Goal: Task Accomplishment & Management: Manage account settings

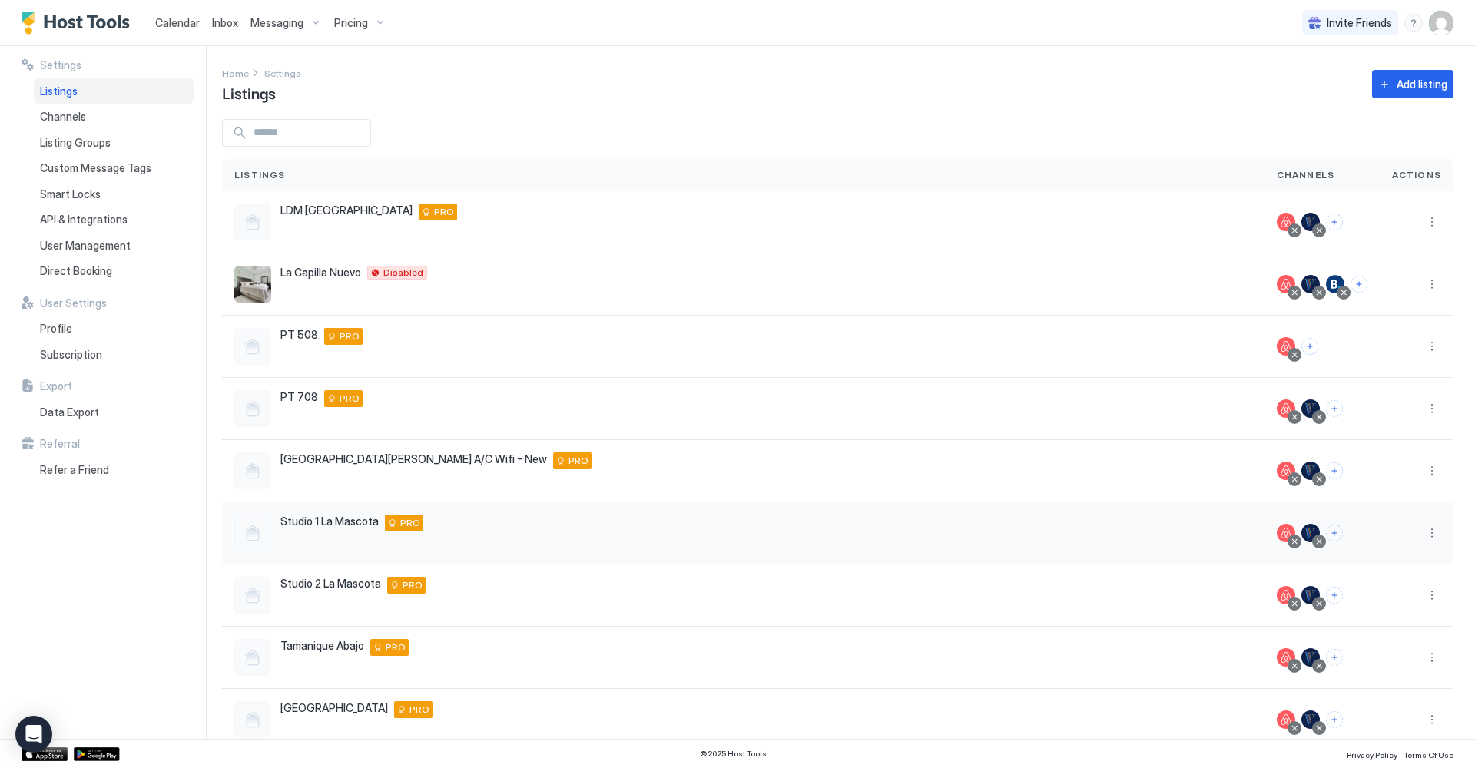
scroll to position [130, 0]
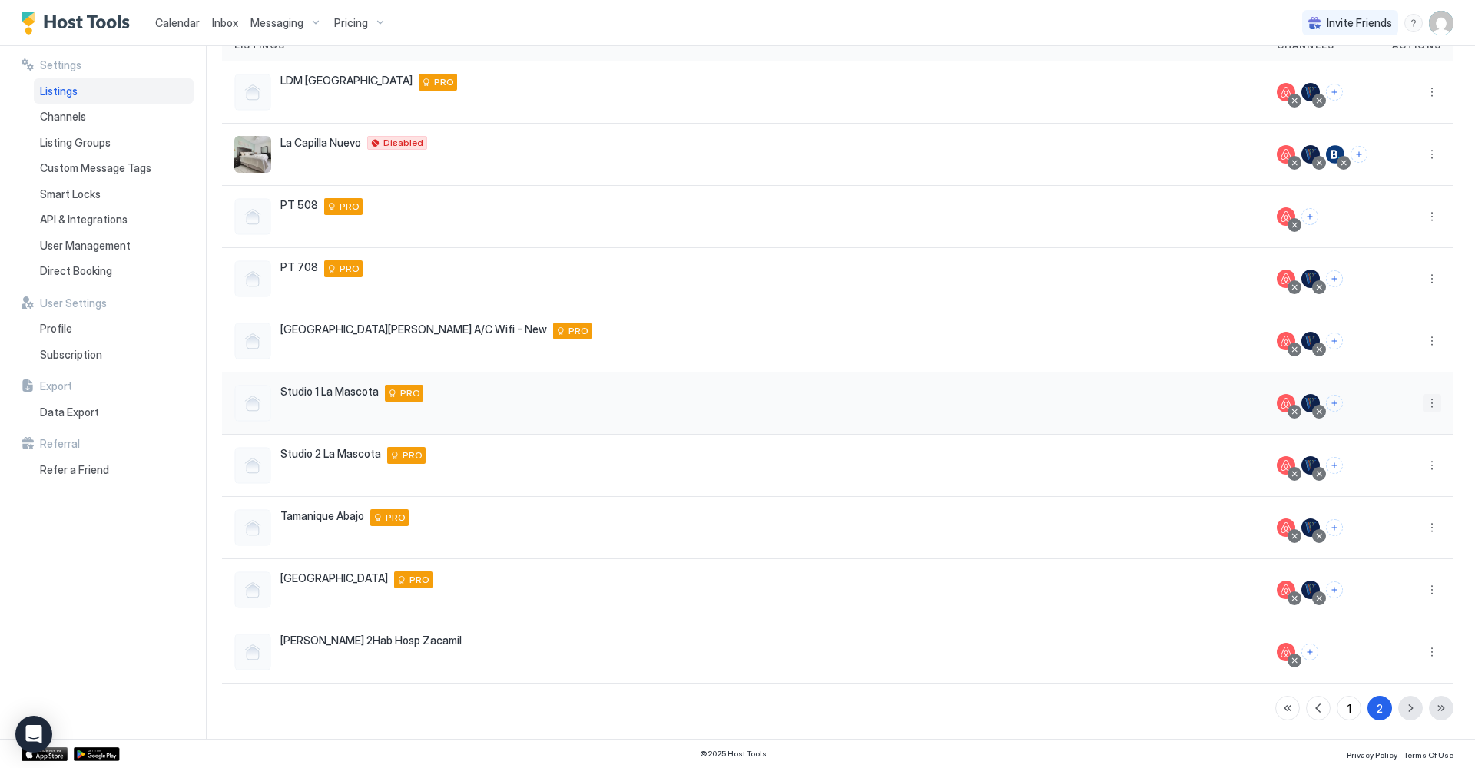
click at [1431, 403] on button "More options" at bounding box center [1432, 403] width 18 height 18
click at [1373, 424] on div "Listing Settings" at bounding box center [1342, 425] width 195 height 25
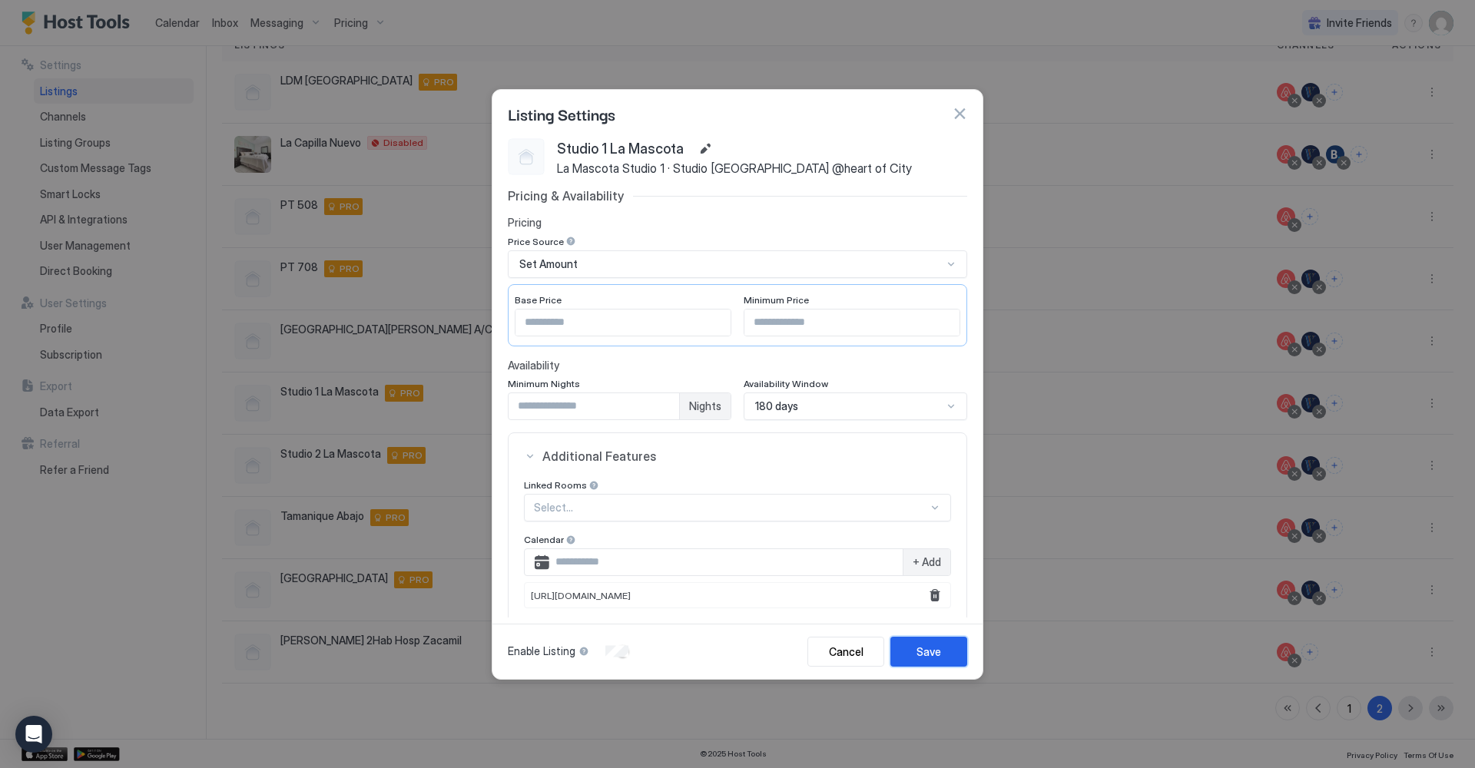
click at [907, 649] on button "Save" at bounding box center [928, 652] width 77 height 30
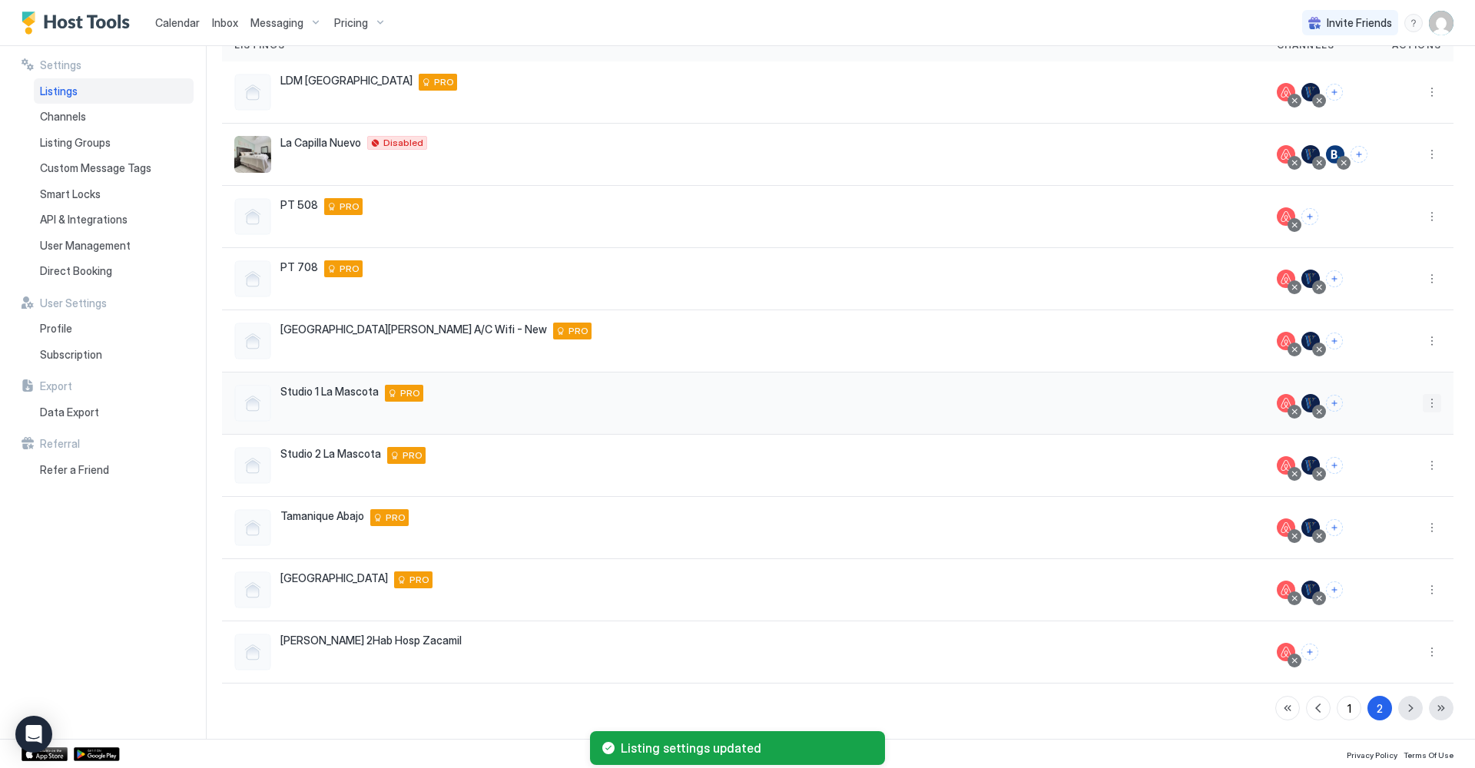
click at [1426, 397] on button "More options" at bounding box center [1432, 403] width 18 height 18
click at [1347, 452] on div "Airbnb Settings" at bounding box center [1342, 450] width 195 height 25
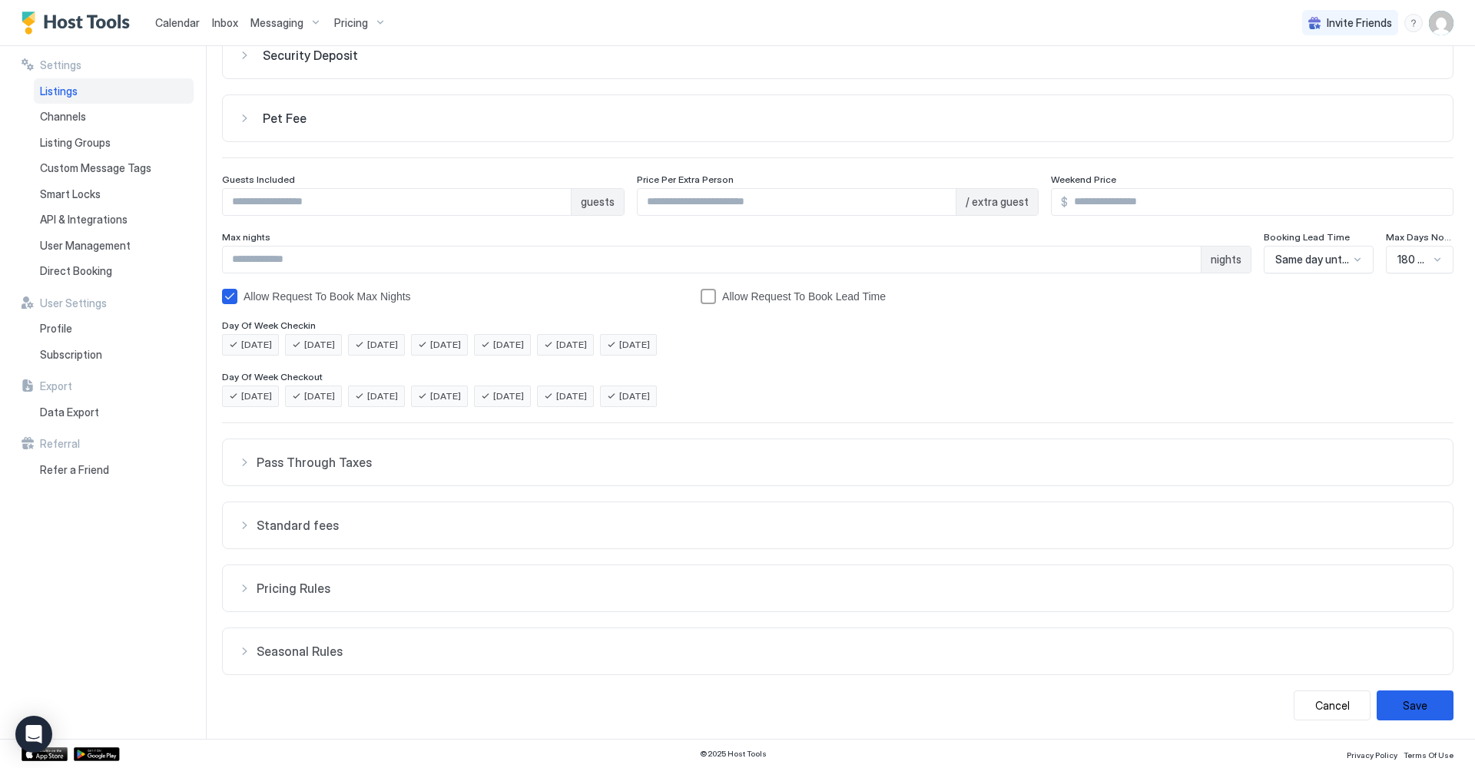
scroll to position [88, 0]
click at [244, 470] on div "Standard fees" at bounding box center [837, 462] width 1199 height 15
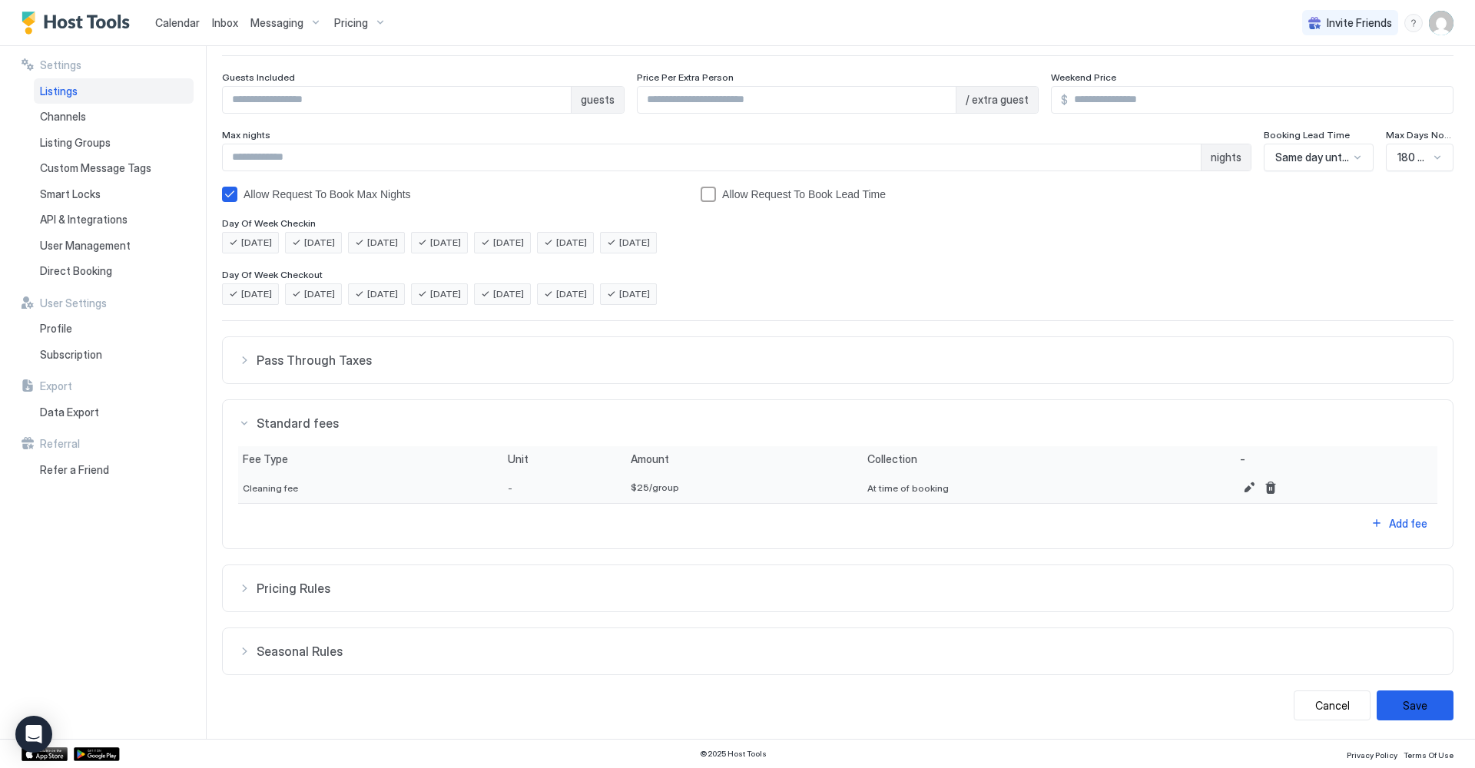
scroll to position [190, 0]
click at [277, 368] on span "Pricing Rules" at bounding box center [847, 360] width 1181 height 15
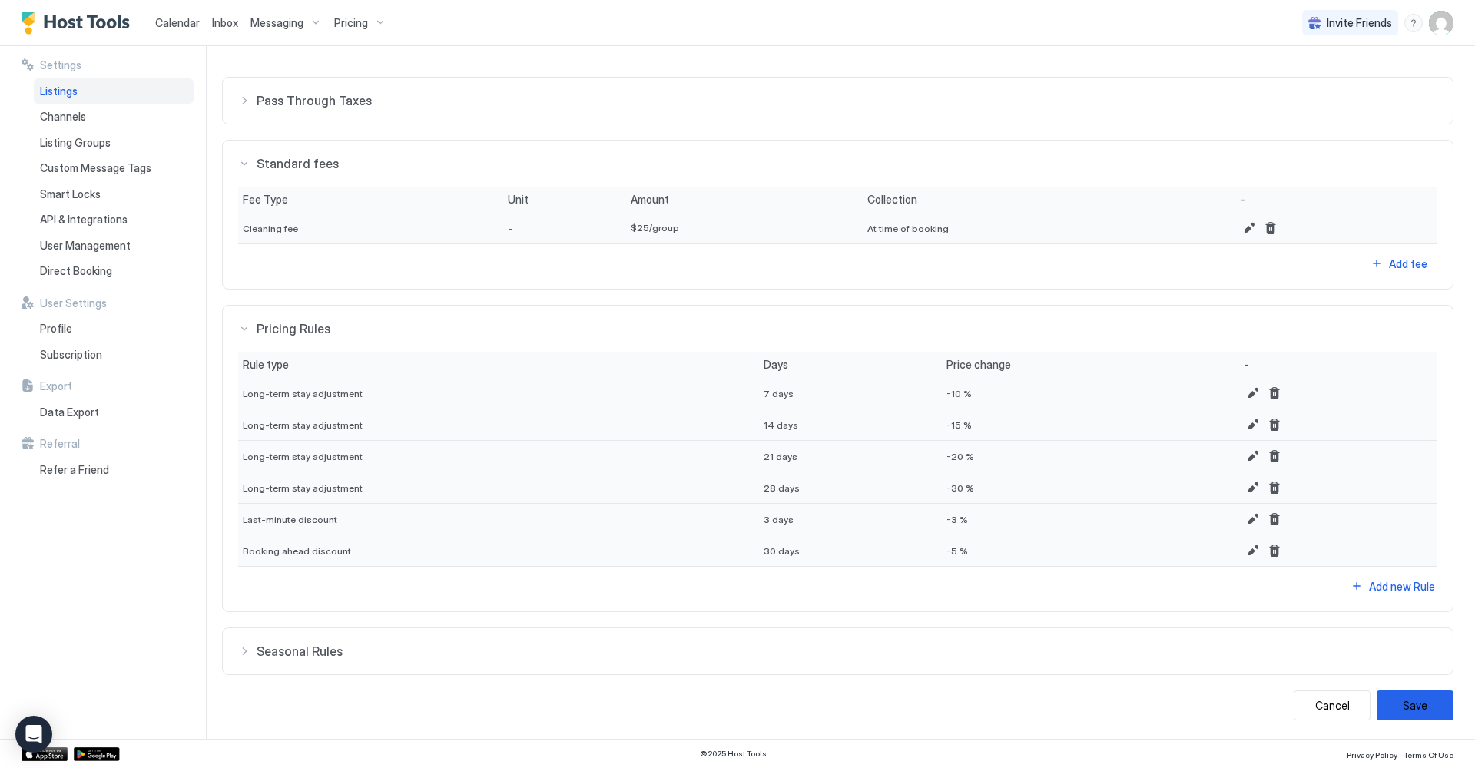
scroll to position [449, 0]
click at [243, 108] on div "Seasonal Rules" at bounding box center [837, 100] width 1199 height 15
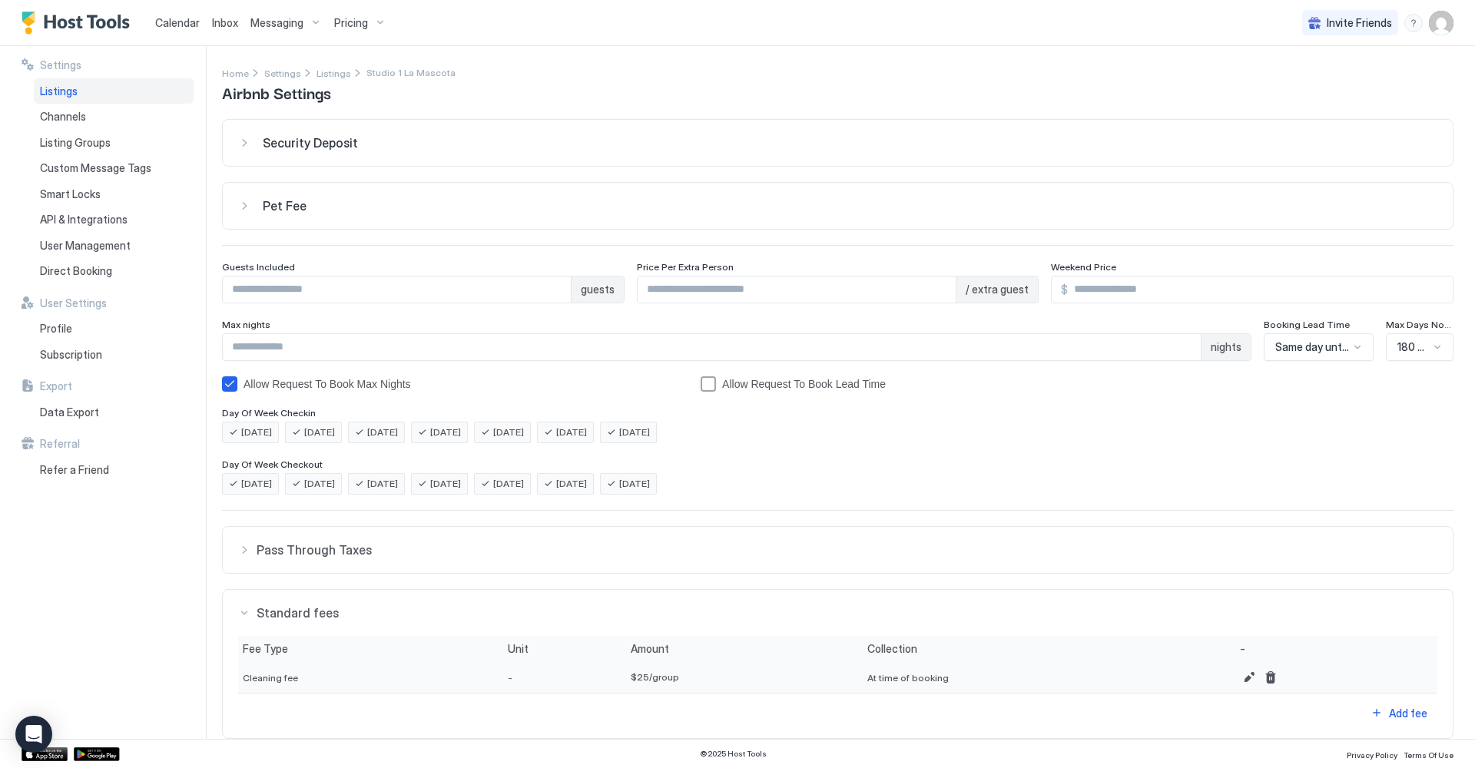
scroll to position [0, 0]
click at [320, 70] on span "Listings" at bounding box center [333, 74] width 35 height 12
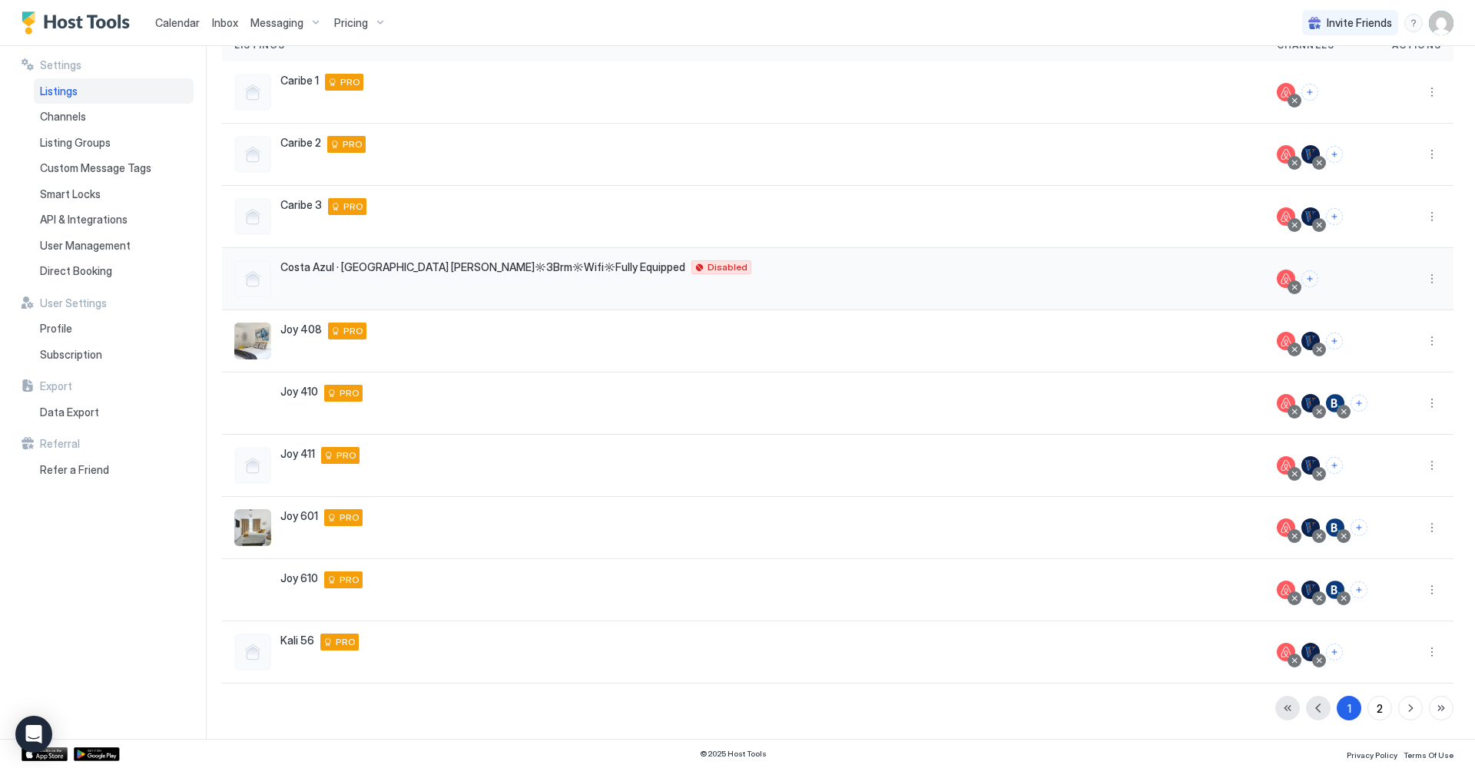
scroll to position [130, 0]
click at [60, 86] on span "Listings" at bounding box center [59, 91] width 38 height 14
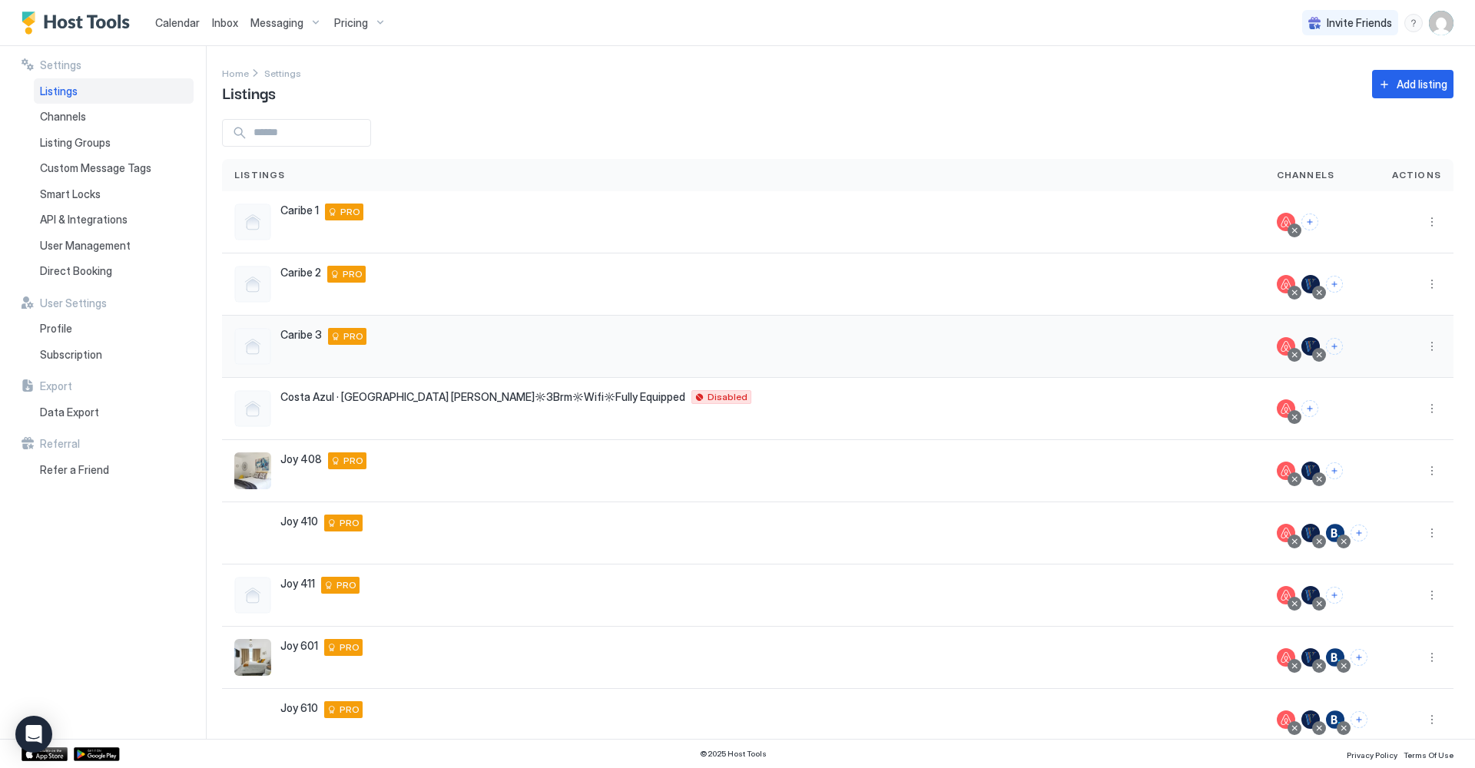
scroll to position [0, 0]
click at [374, 21] on div "Pricing" at bounding box center [360, 23] width 65 height 26
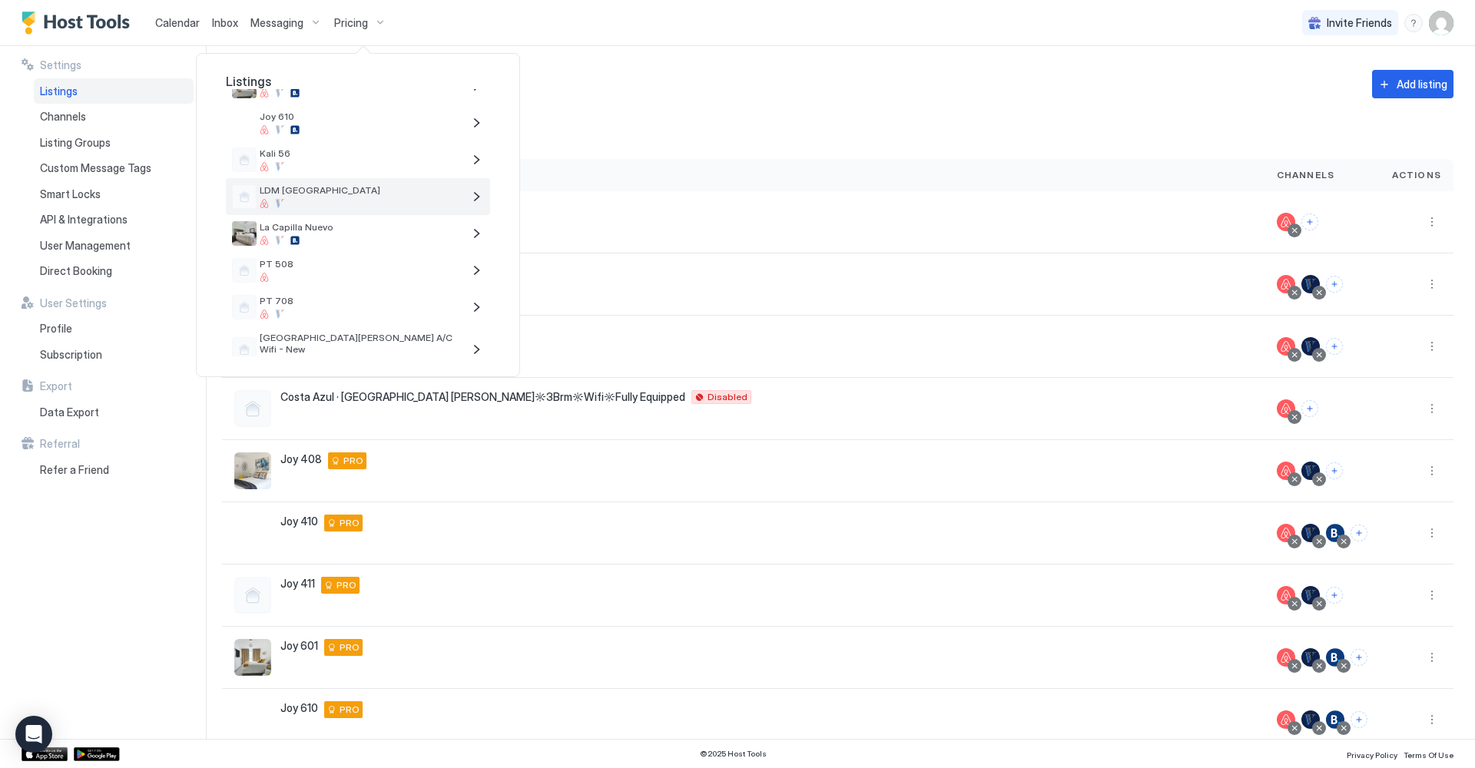
scroll to position [319, 0]
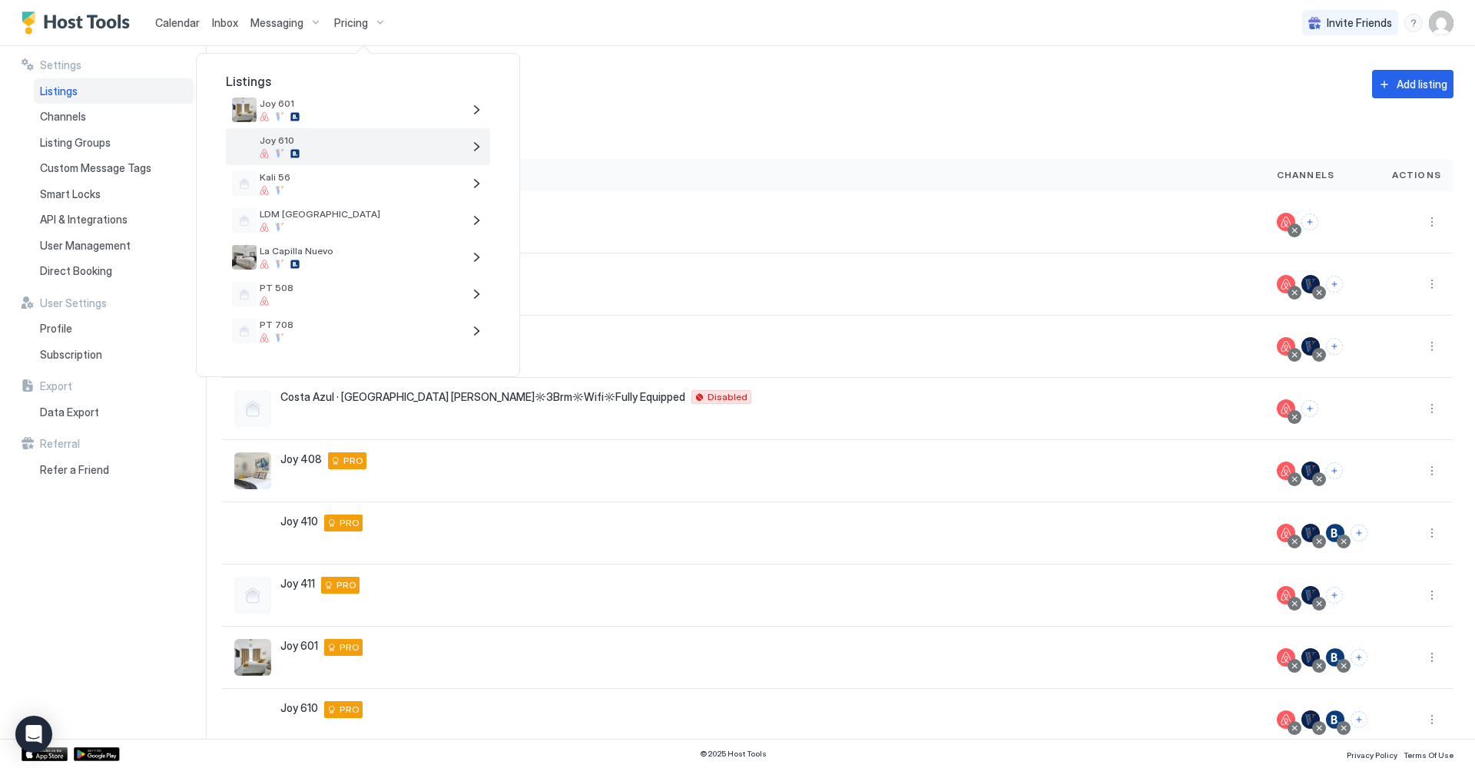
click at [392, 155] on div at bounding box center [361, 153] width 203 height 9
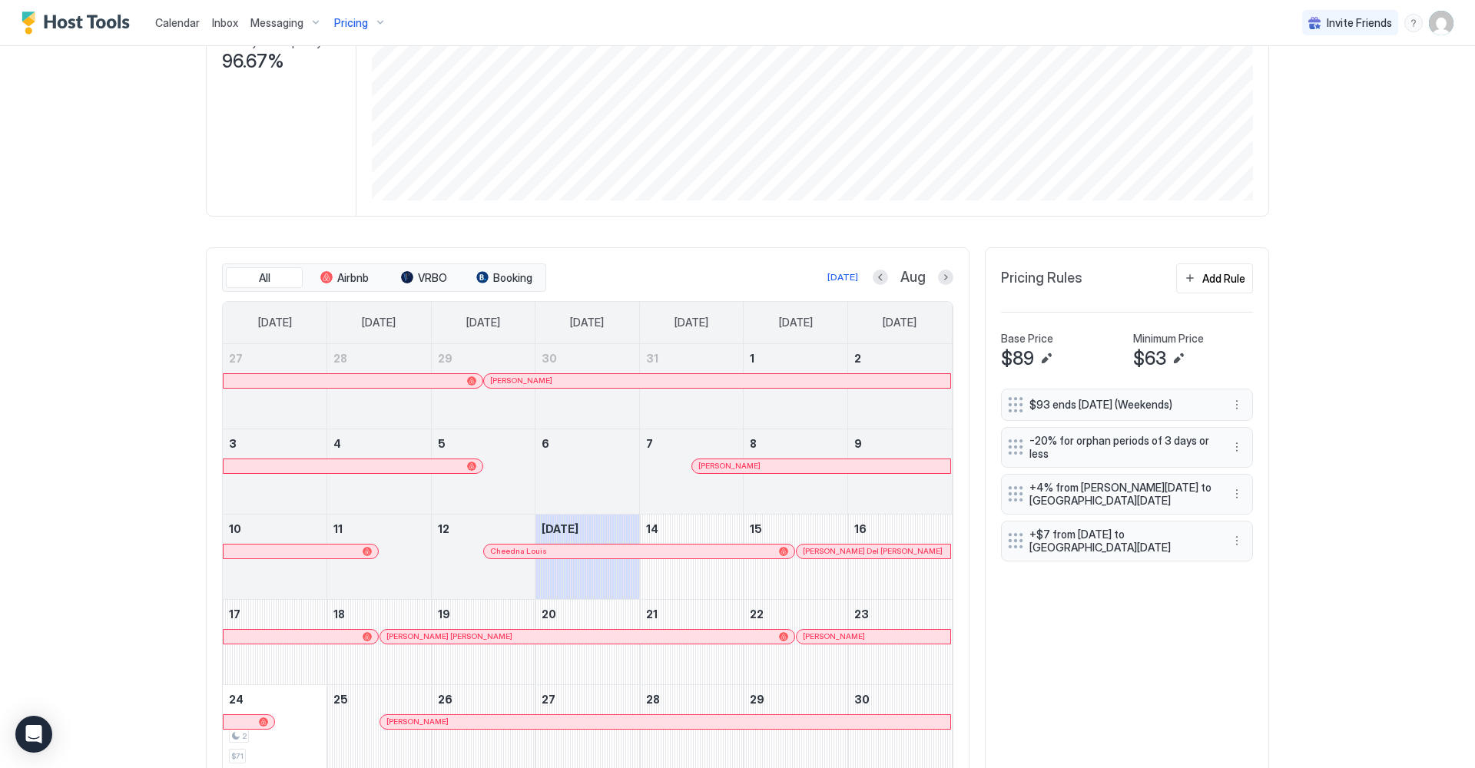
scroll to position [270, 0]
click at [884, 276] on button "Previous month" at bounding box center [880, 274] width 15 height 15
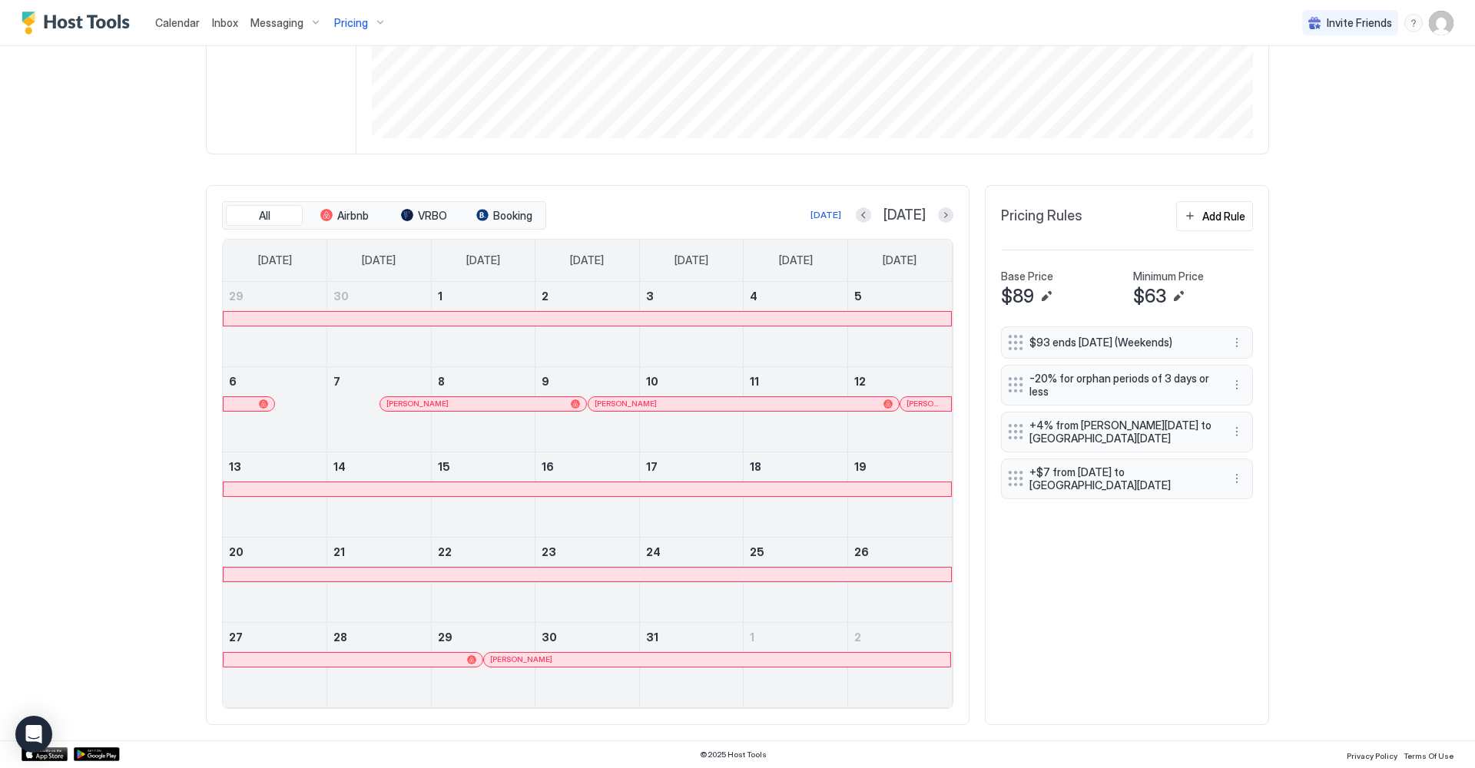
scroll to position [329, 0]
click at [493, 660] on div at bounding box center [492, 661] width 12 height 12
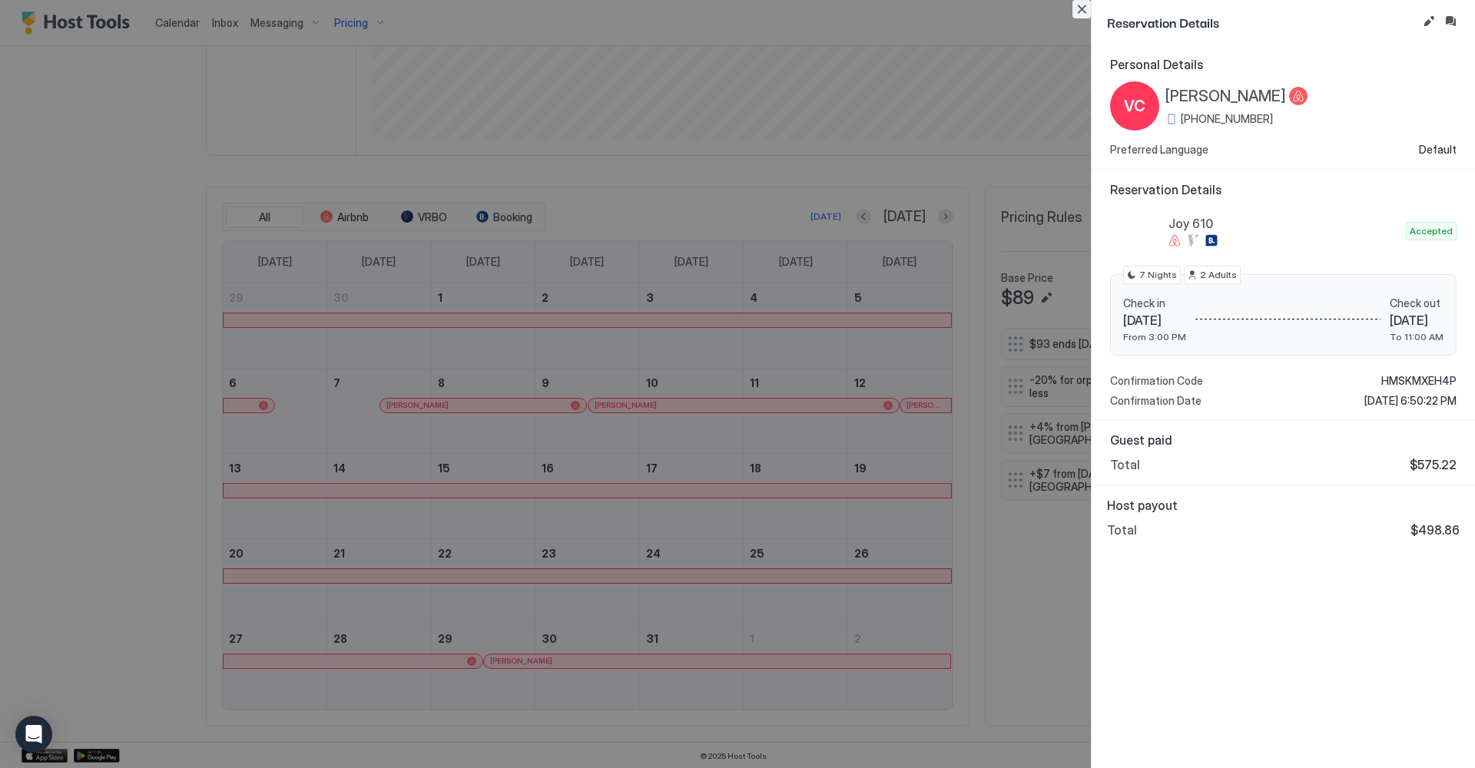
click at [1084, 8] on button "Close" at bounding box center [1081, 9] width 18 height 18
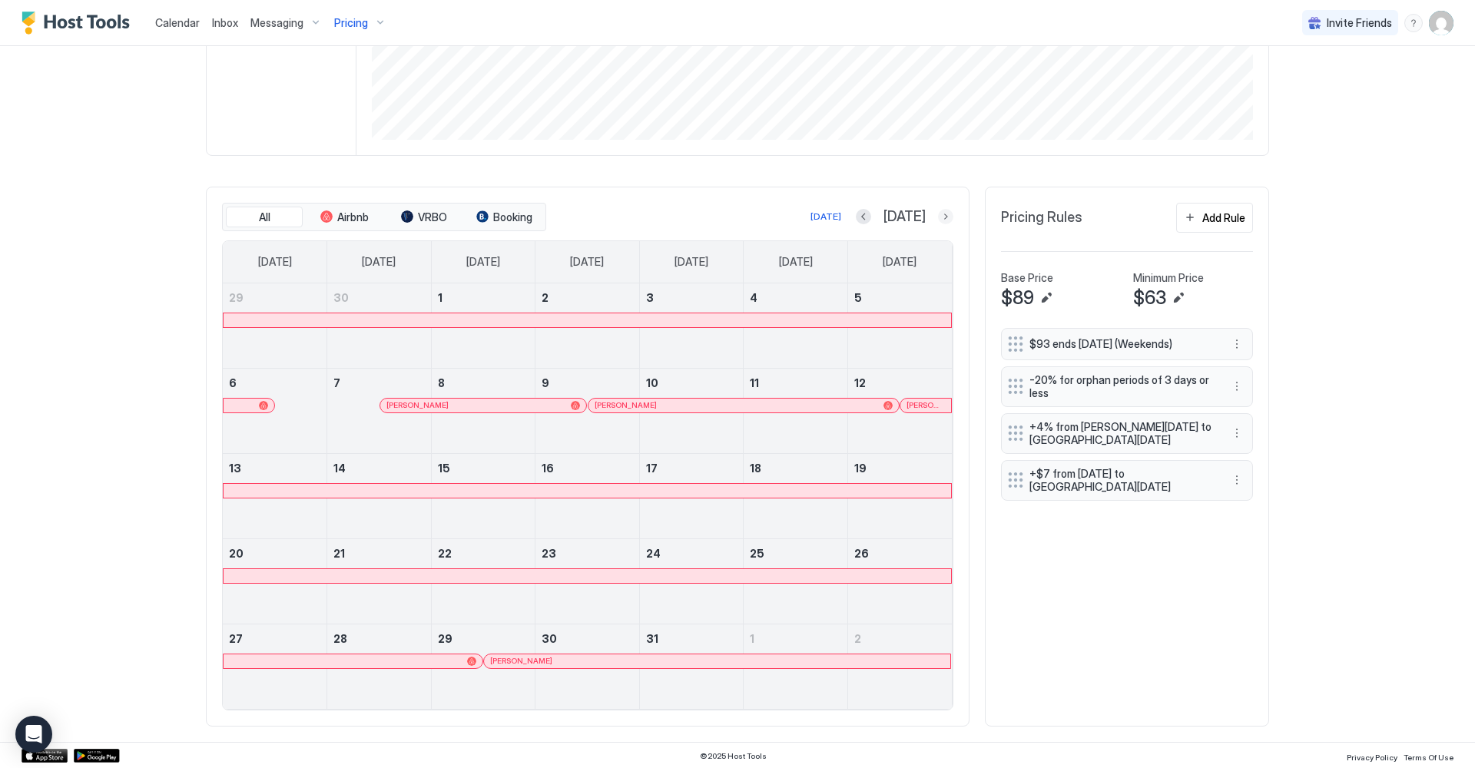
click at [943, 212] on button "Next month" at bounding box center [945, 216] width 15 height 15
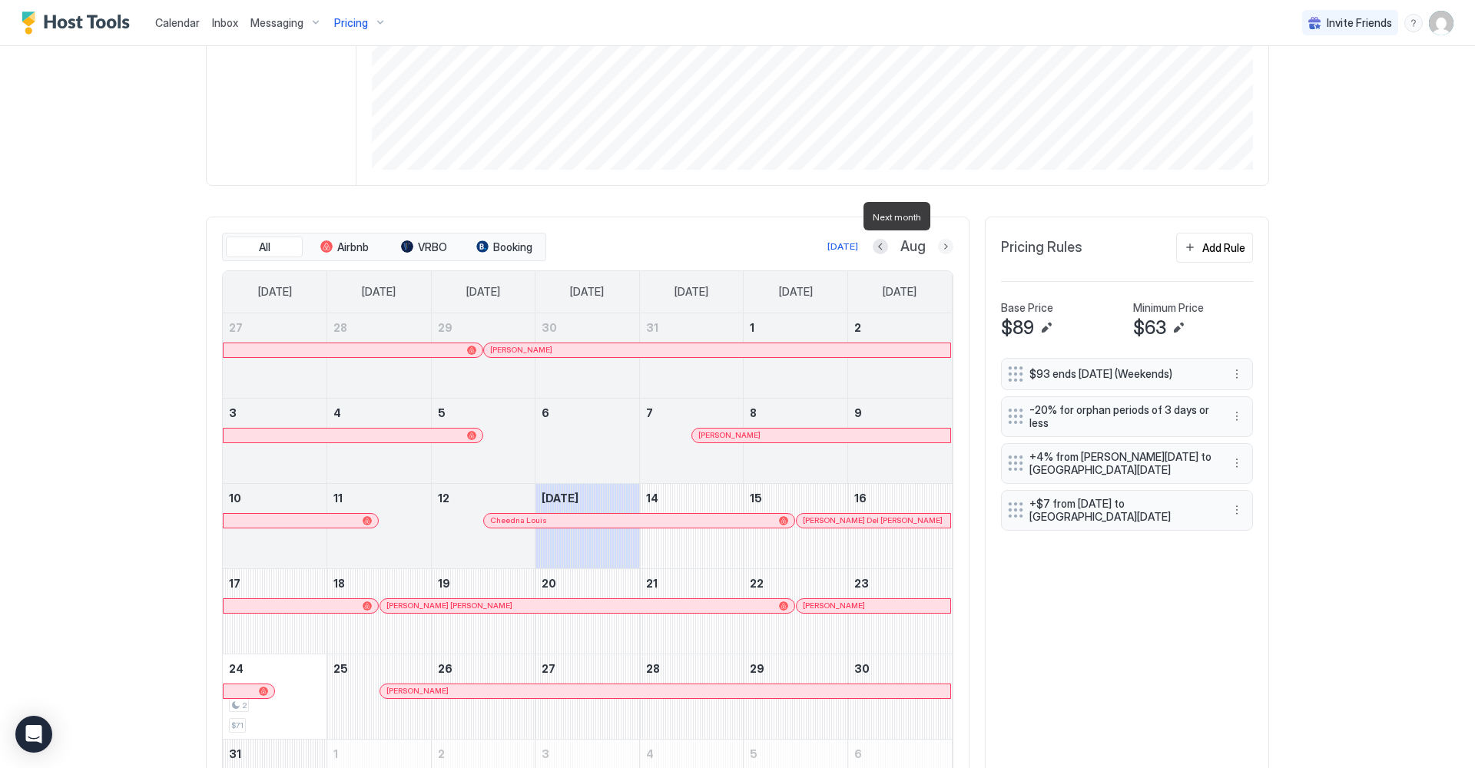
scroll to position [298, 0]
click at [701, 438] on div at bounding box center [700, 436] width 12 height 12
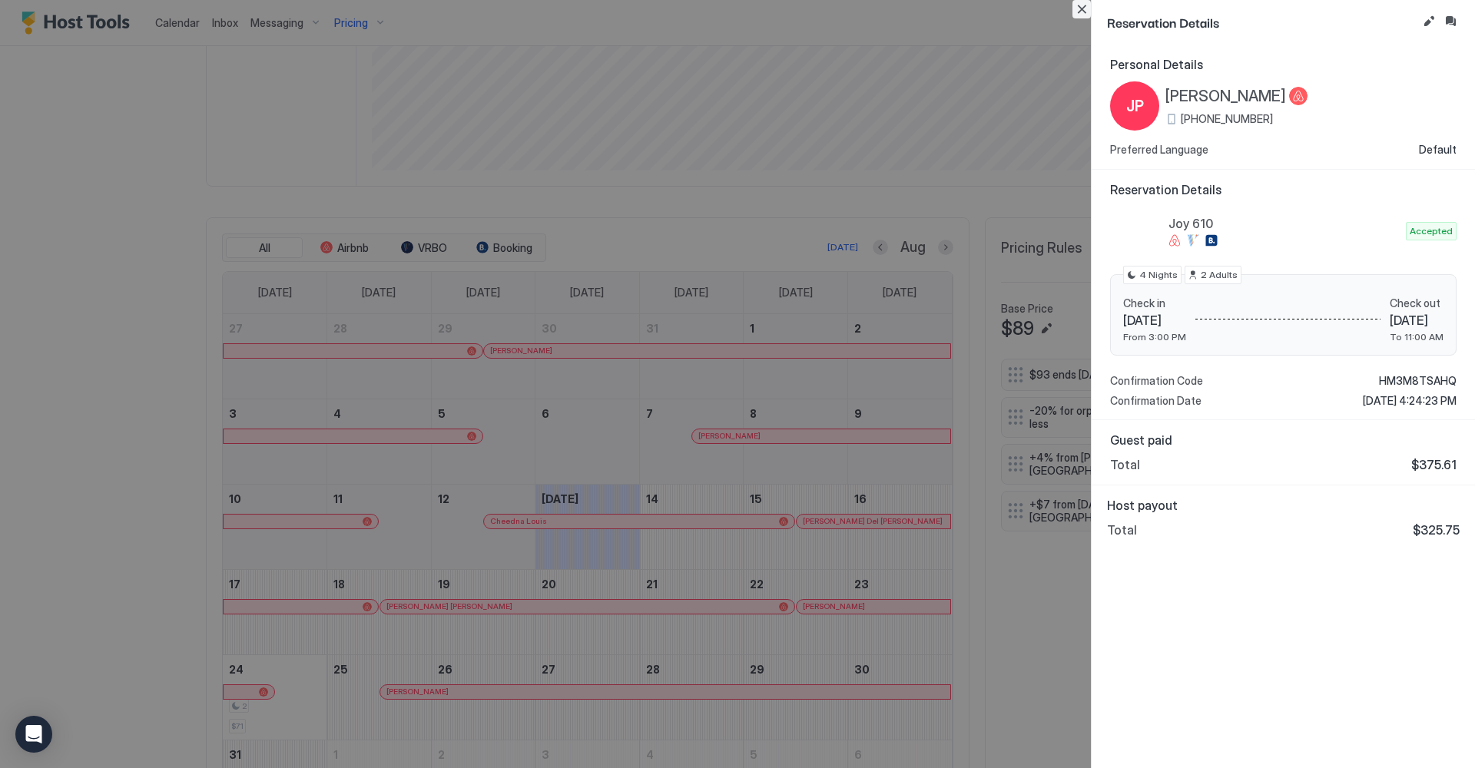
click at [1086, 12] on button "Close" at bounding box center [1081, 9] width 18 height 18
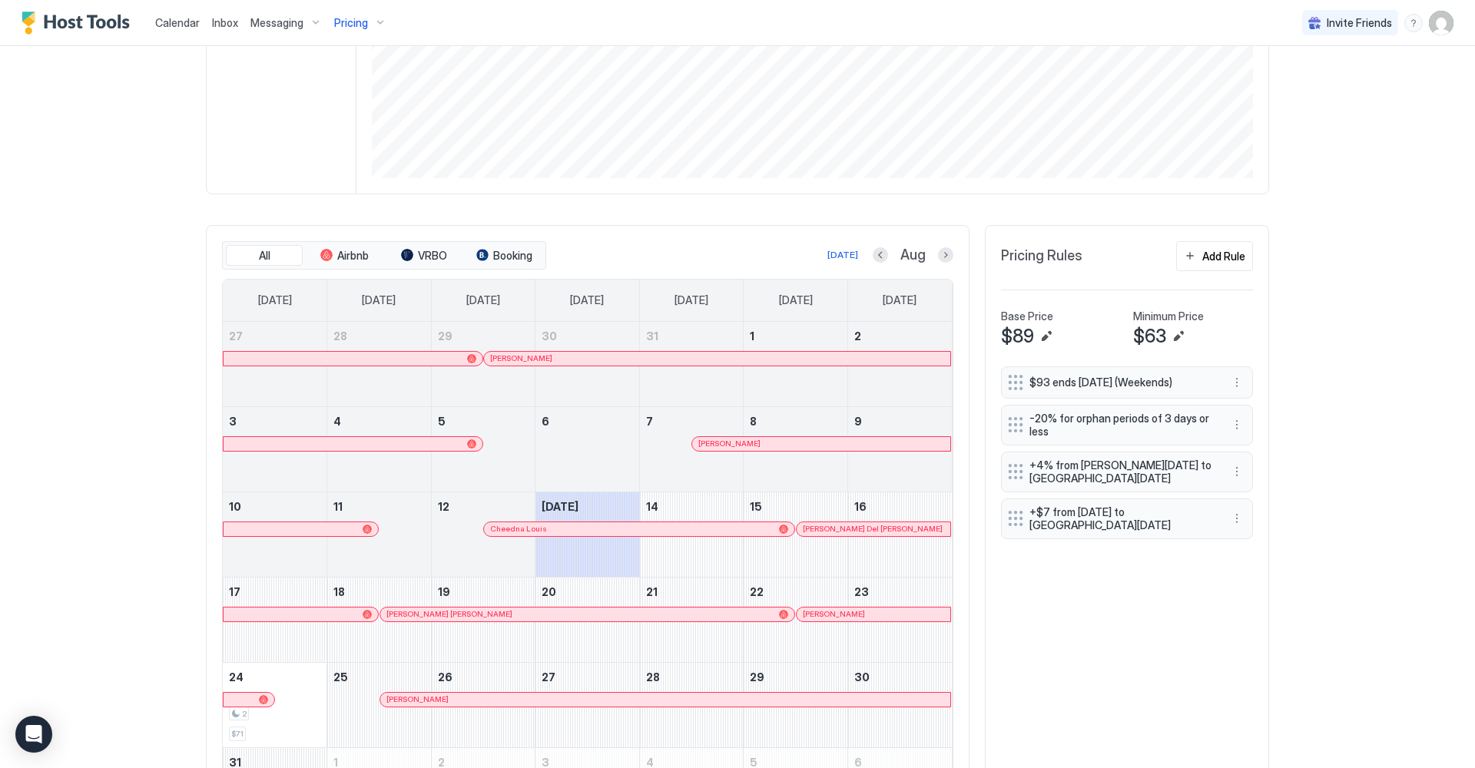
scroll to position [290, 0]
click at [492, 528] on div at bounding box center [491, 530] width 12 height 12
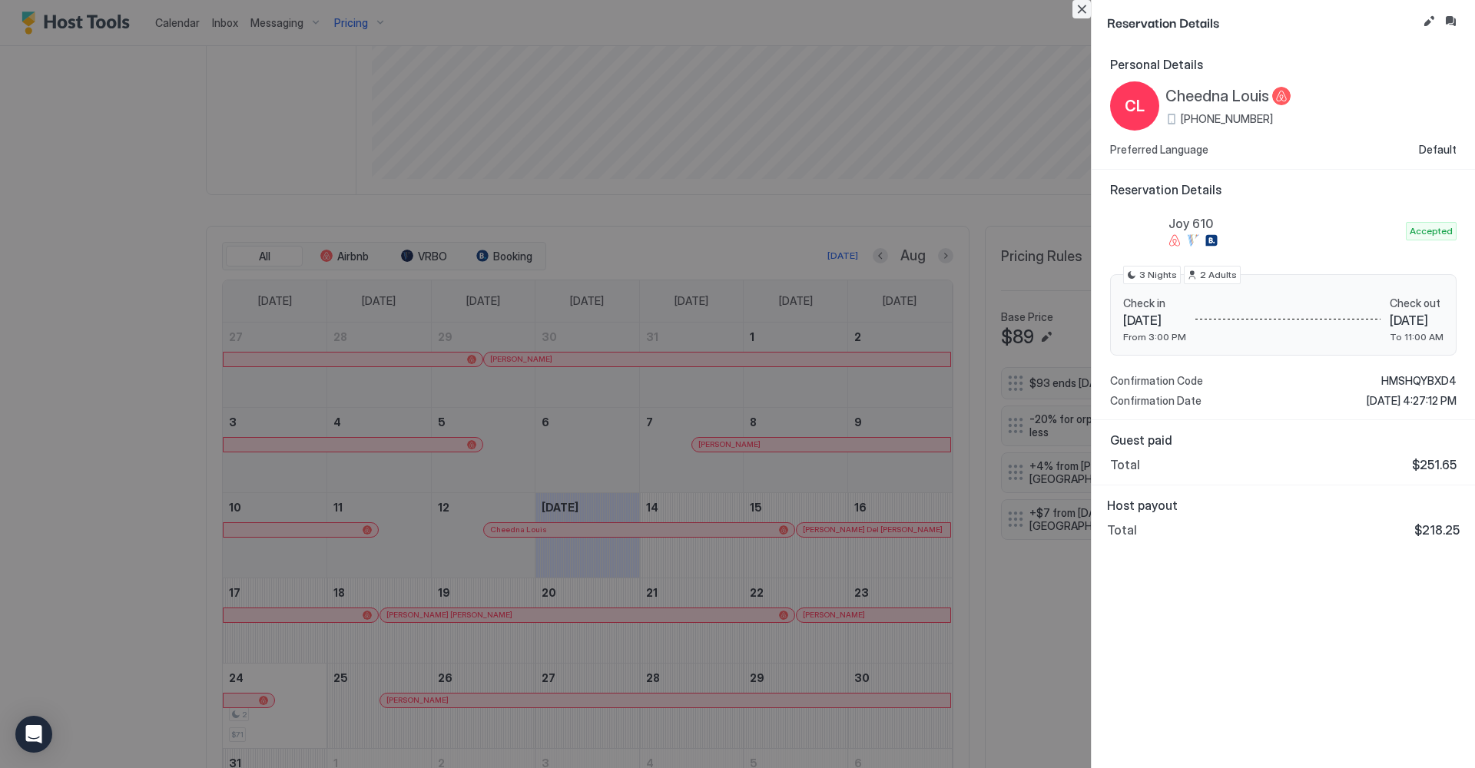
click at [1079, 10] on button "Close" at bounding box center [1081, 9] width 18 height 18
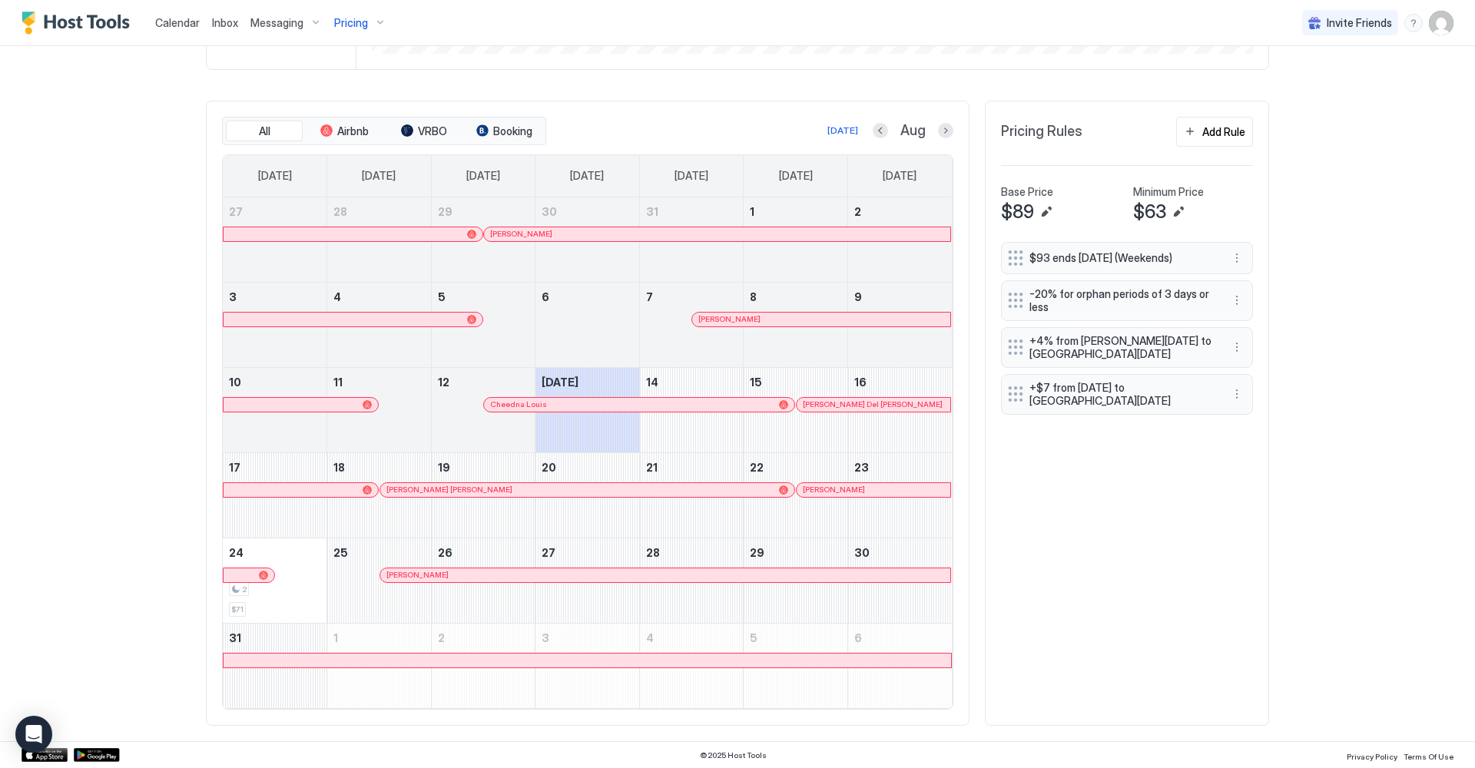
scroll to position [414, 0]
click at [814, 405] on div at bounding box center [813, 405] width 12 height 12
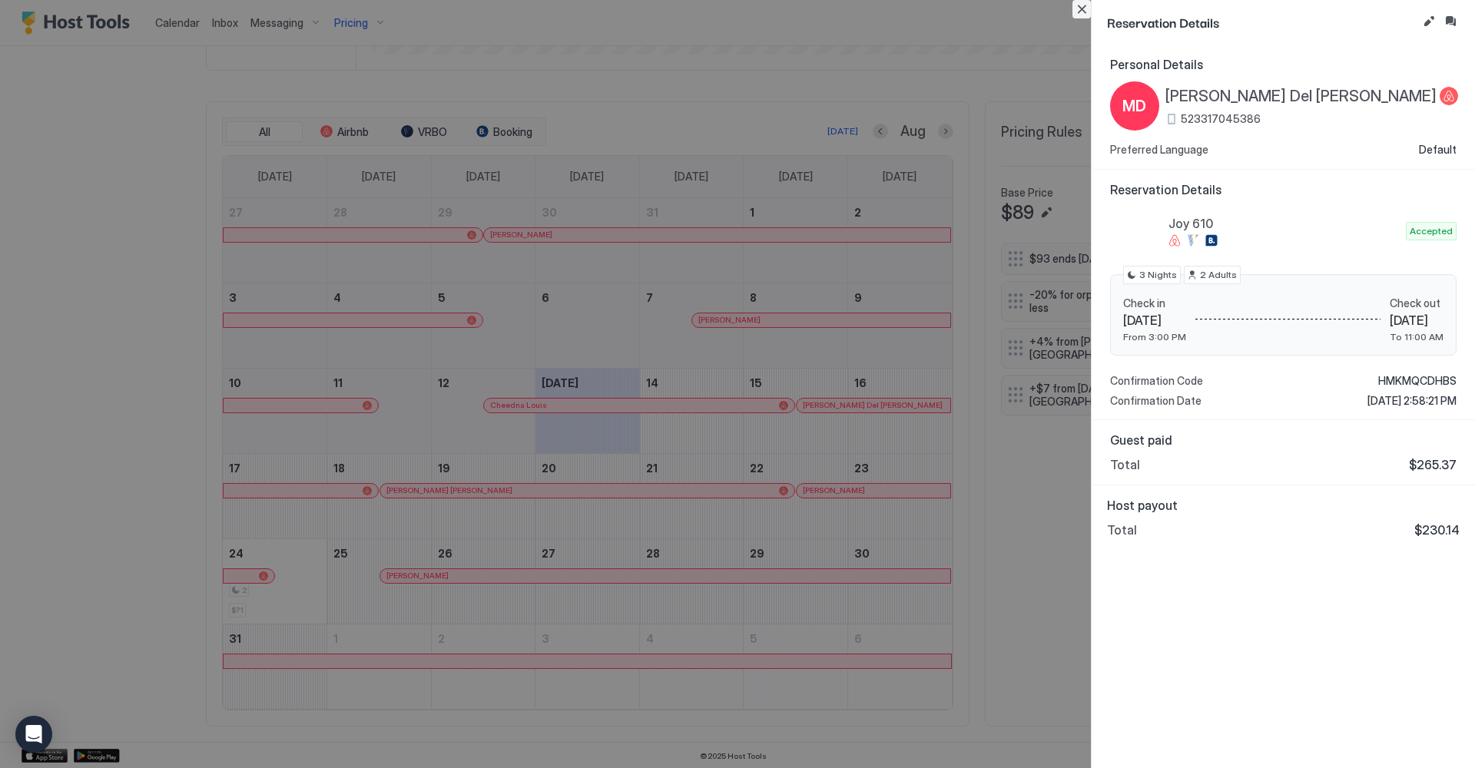
click at [1080, 11] on button "Close" at bounding box center [1081, 9] width 18 height 18
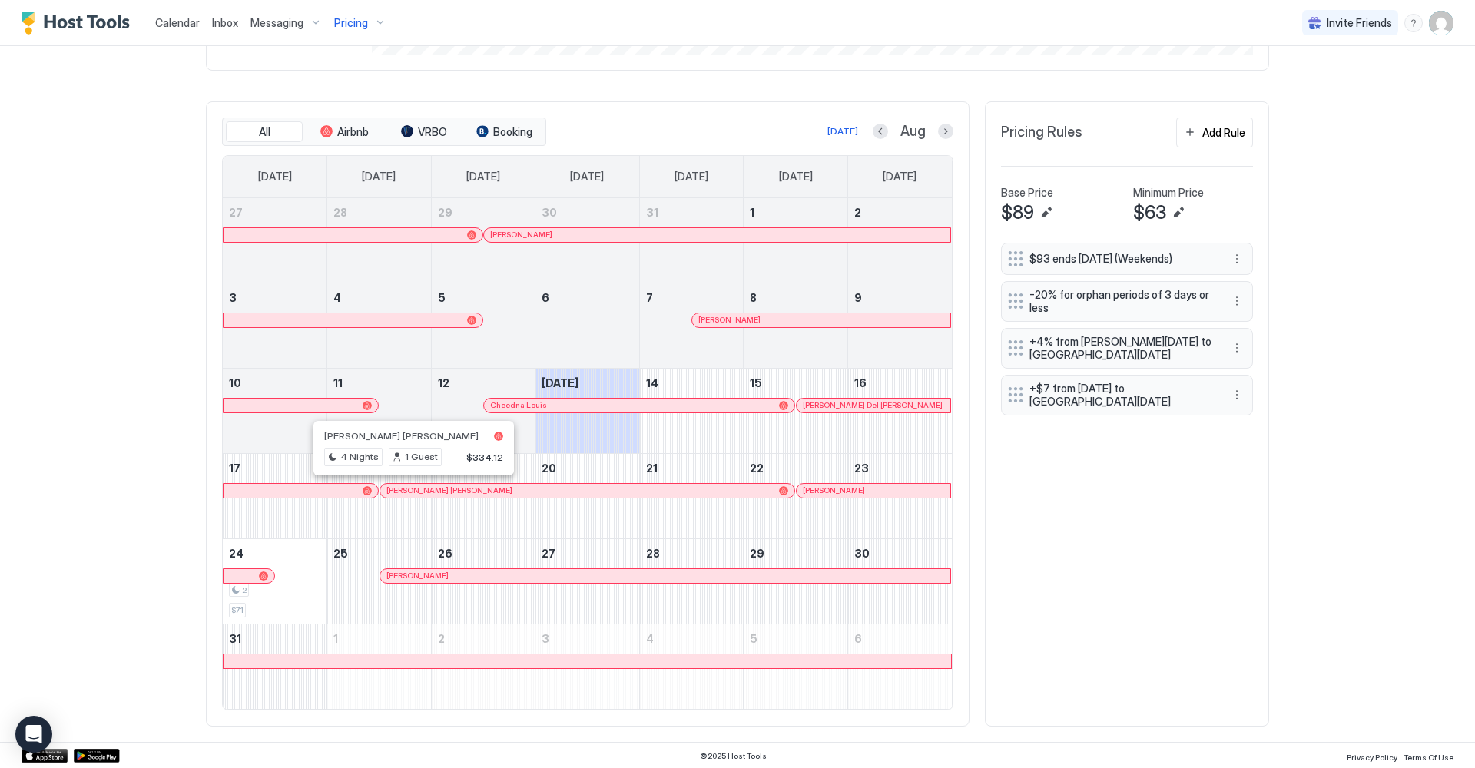
click at [395, 490] on div at bounding box center [395, 491] width 12 height 12
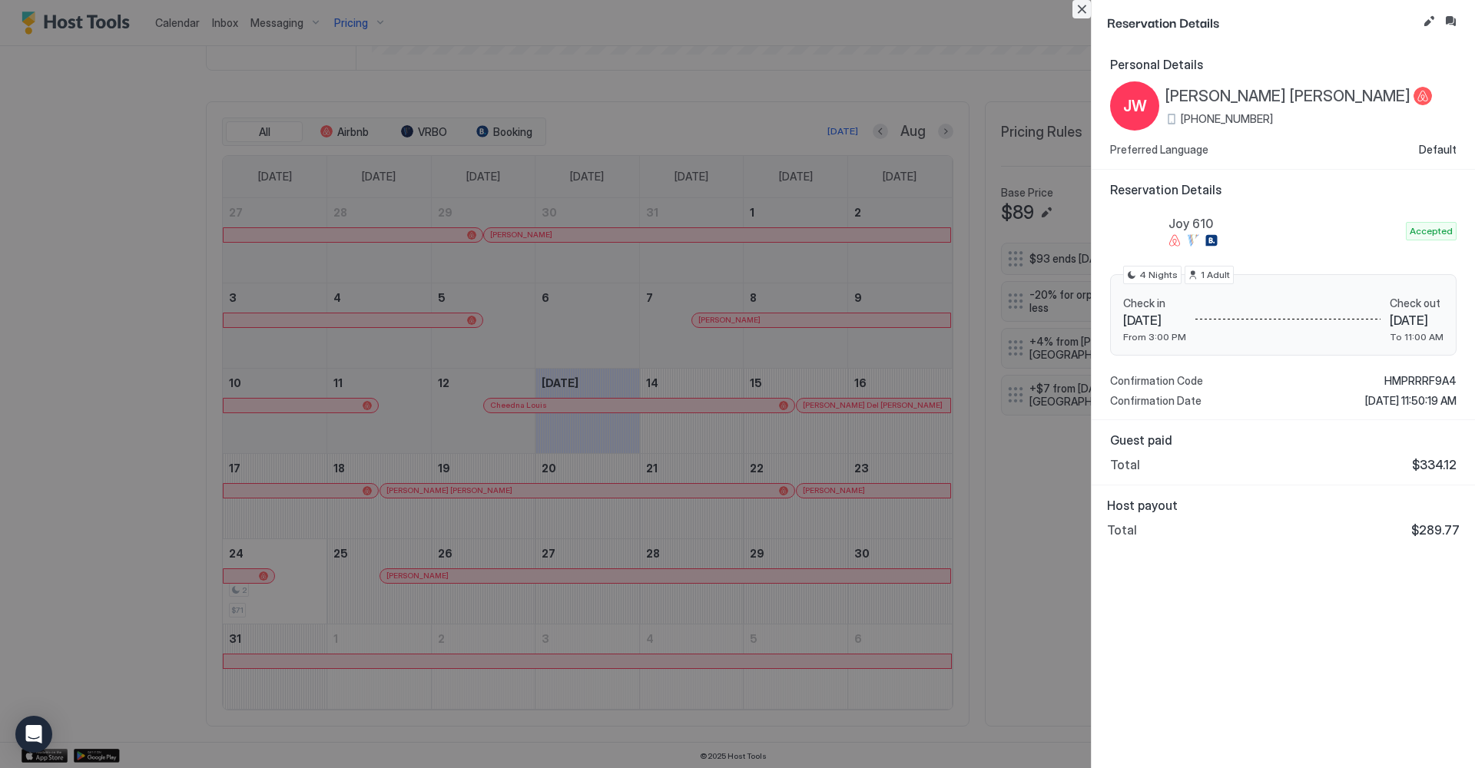
click at [1083, 12] on button "Close" at bounding box center [1081, 9] width 18 height 18
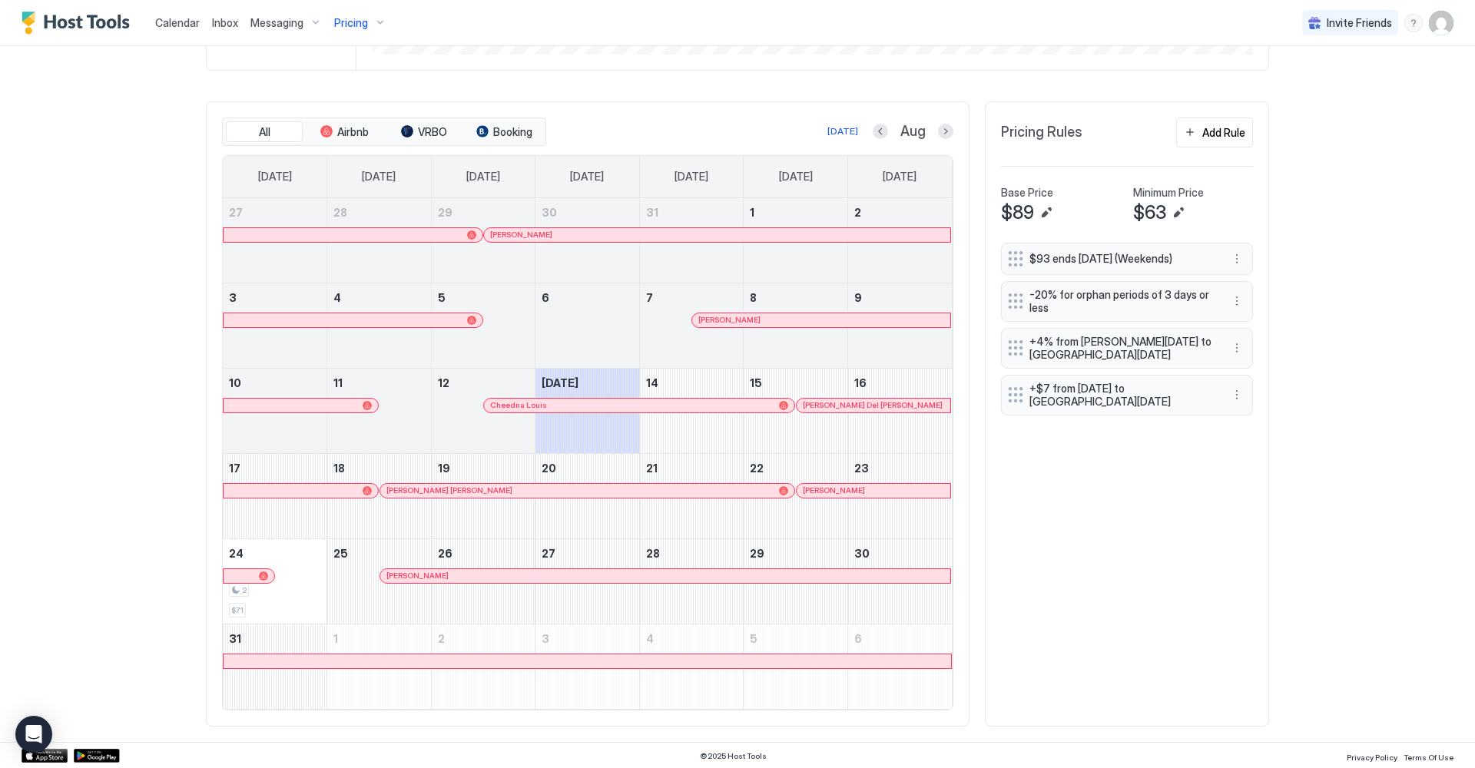
click at [803, 488] on span "[PERSON_NAME]" at bounding box center [834, 490] width 62 height 10
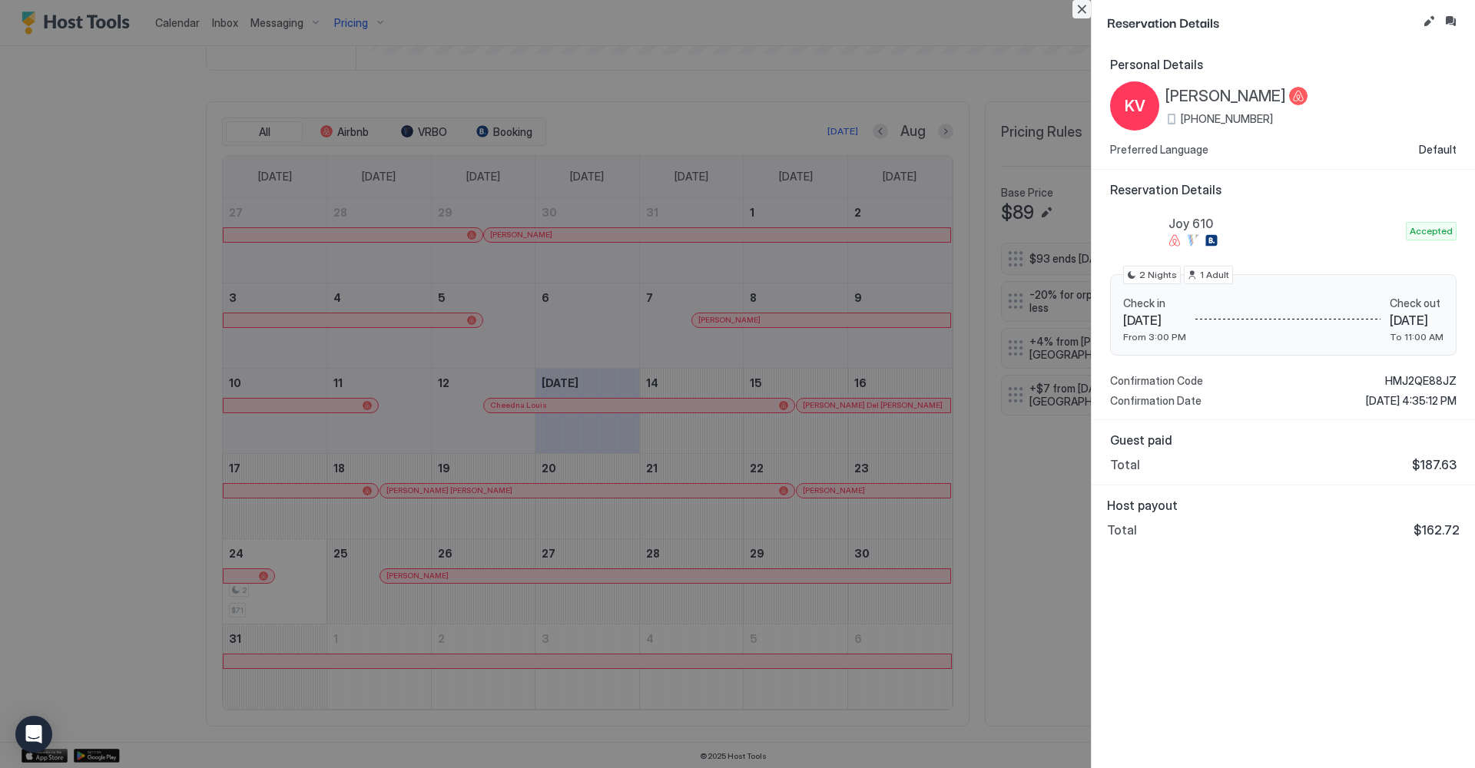
click at [1082, 7] on button "Close" at bounding box center [1081, 9] width 18 height 18
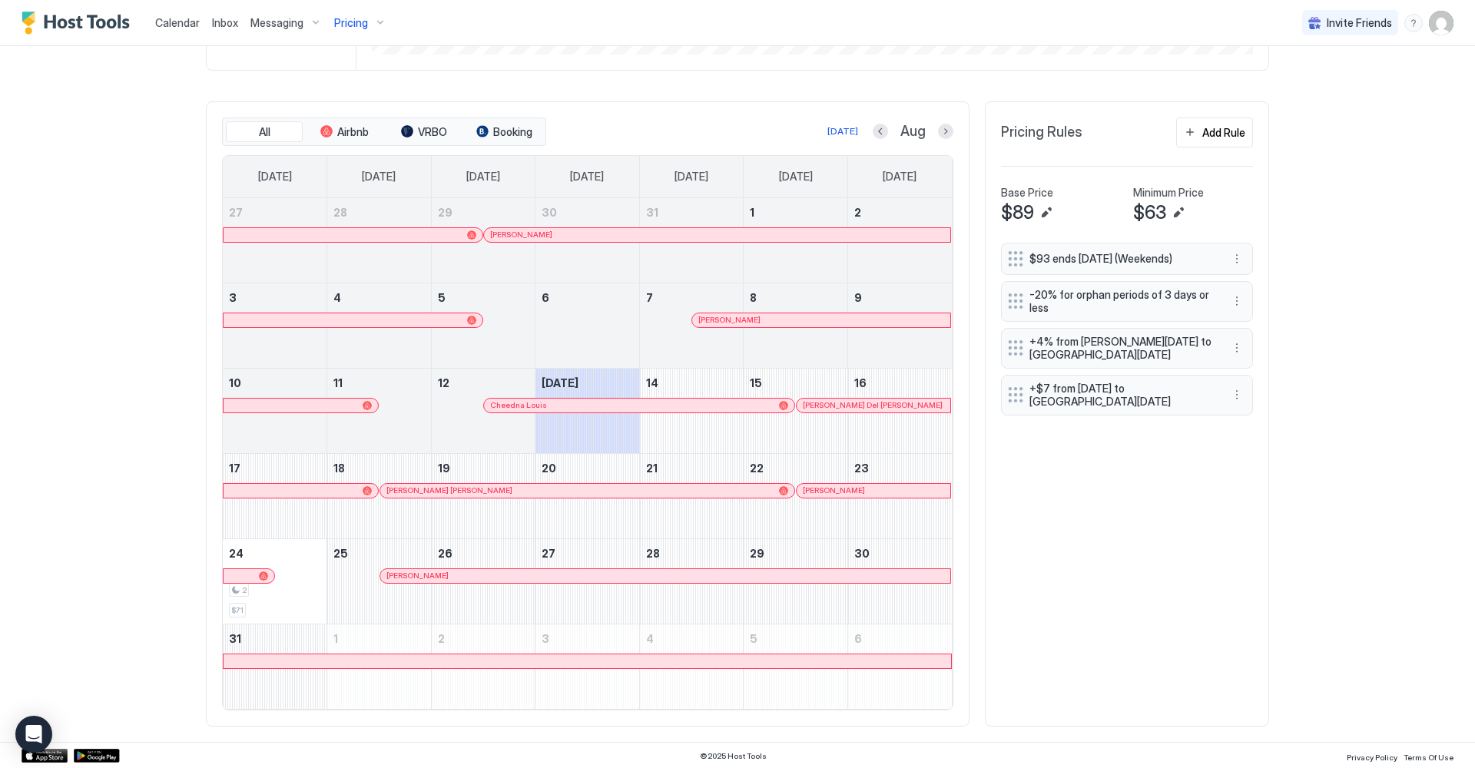
click at [393, 575] on div at bounding box center [393, 576] width 12 height 12
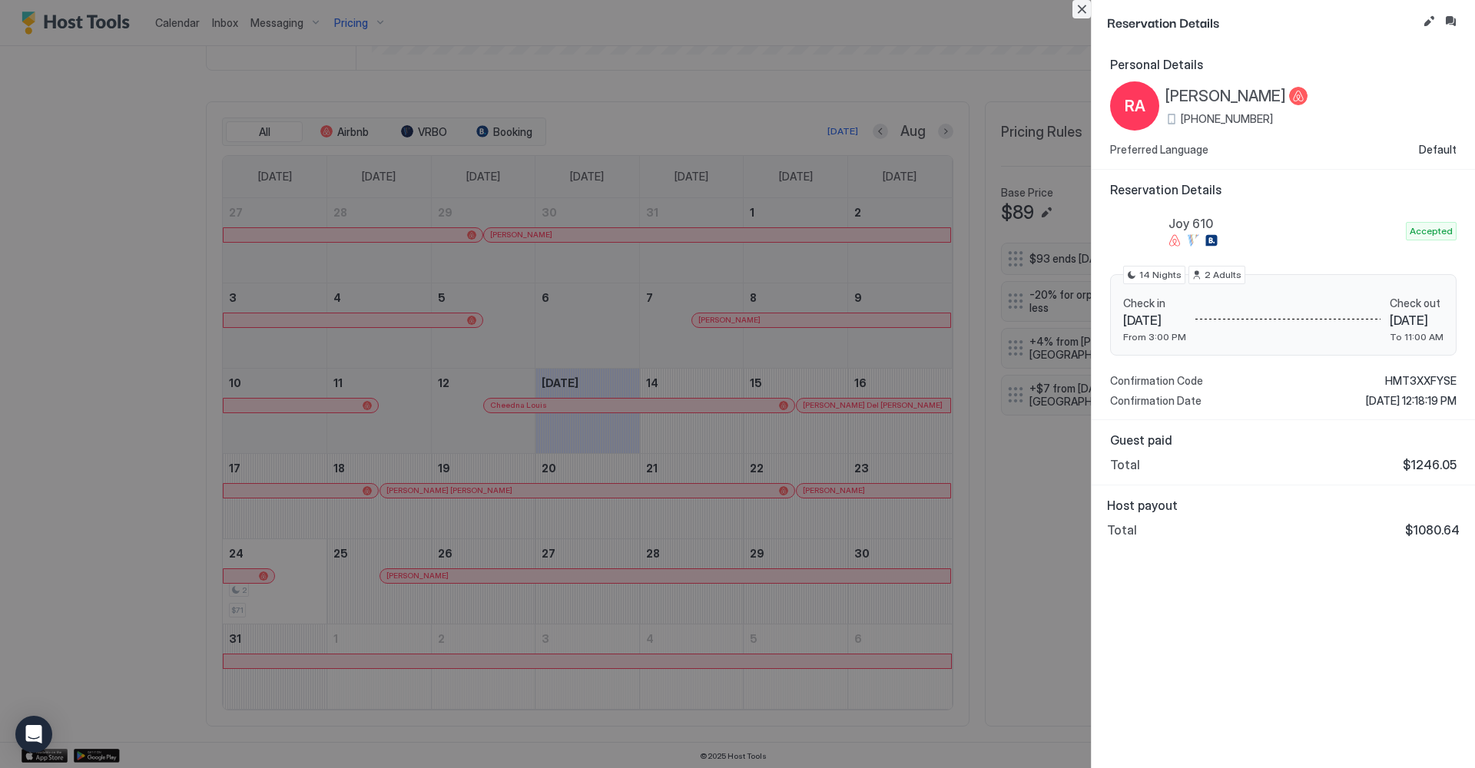
click at [1082, 5] on button "Close" at bounding box center [1081, 9] width 18 height 18
